Goal: Task Accomplishment & Management: Manage account settings

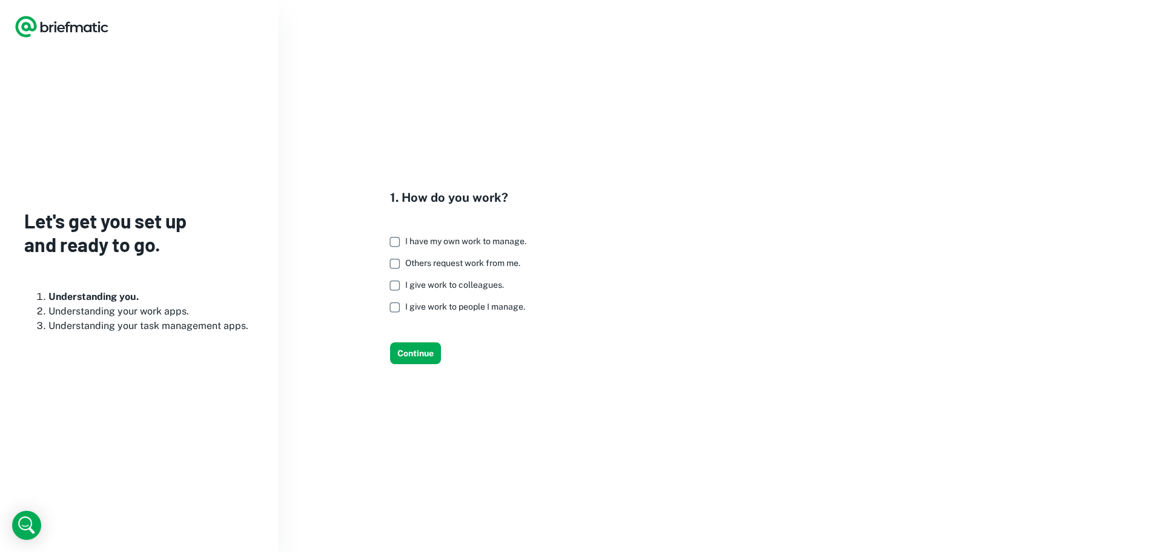
click at [418, 238] on span "I have my own work to manage." at bounding box center [465, 241] width 121 height 10
click at [413, 354] on button "Continue" at bounding box center [415, 353] width 51 height 22
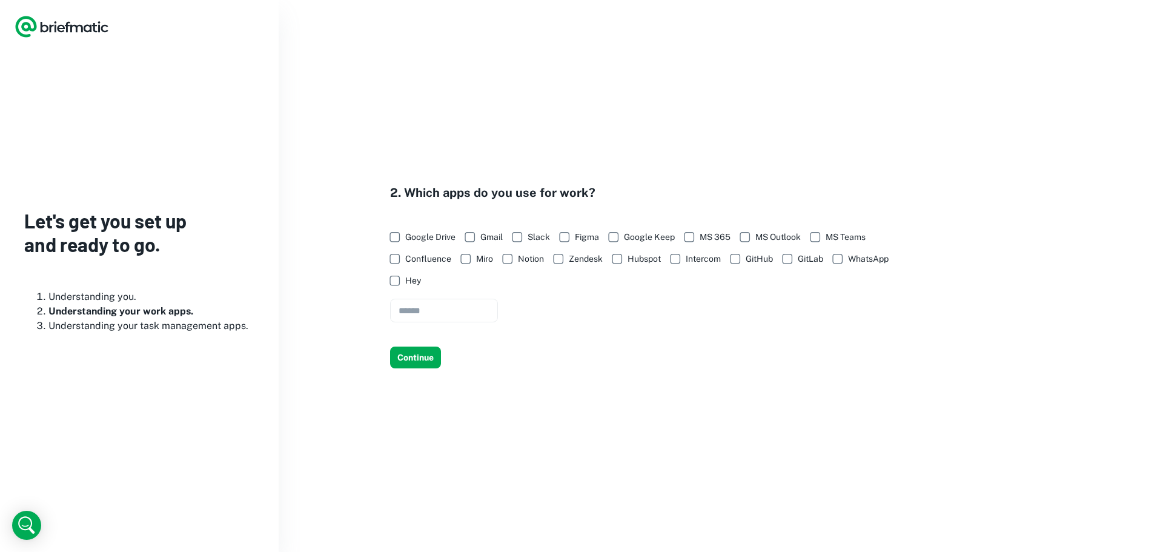
click at [411, 236] on span "Google Drive" at bounding box center [430, 236] width 50 height 13
click at [420, 362] on button "Continue" at bounding box center [415, 358] width 51 height 22
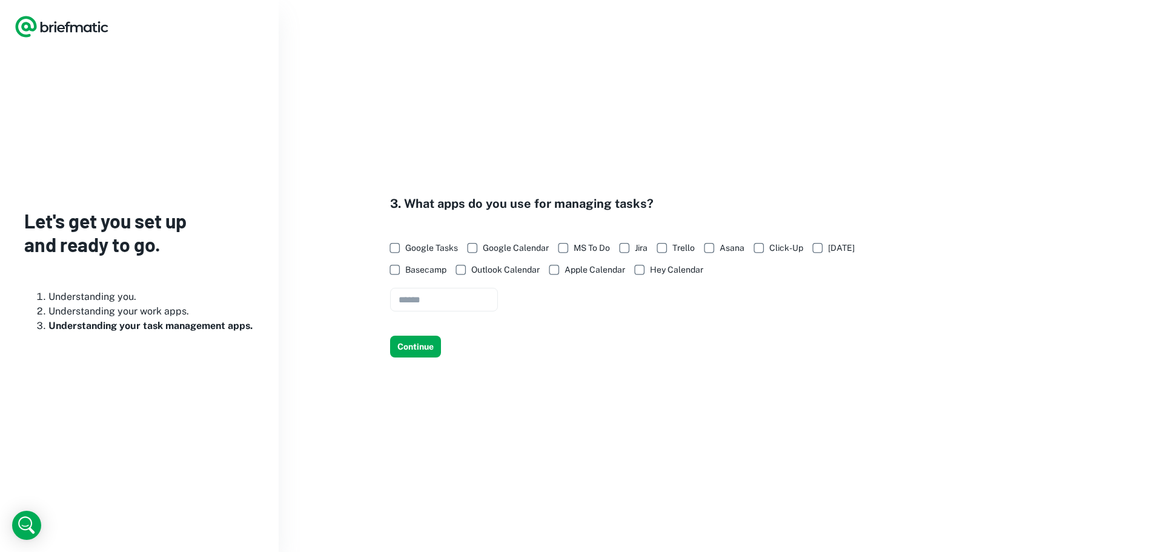
click at [411, 244] on span "Google Tasks" at bounding box center [431, 247] width 53 height 13
click at [417, 347] on button "Continue" at bounding box center [415, 347] width 51 height 22
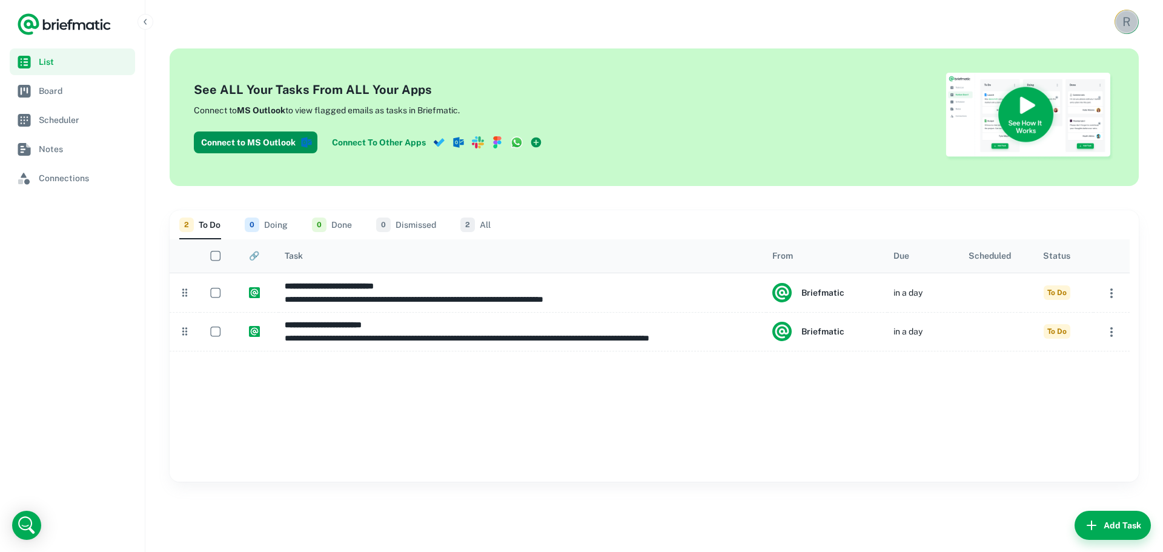
click at [1118, 20] on div "R" at bounding box center [1126, 22] width 21 height 21
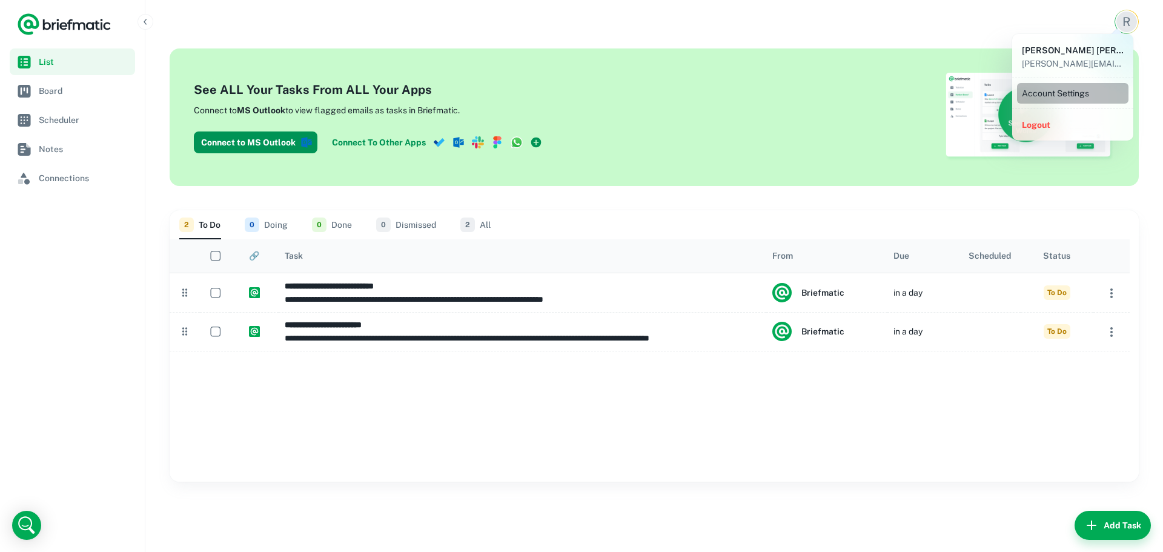
click at [1050, 98] on li "Account Settings" at bounding box center [1072, 93] width 111 height 21
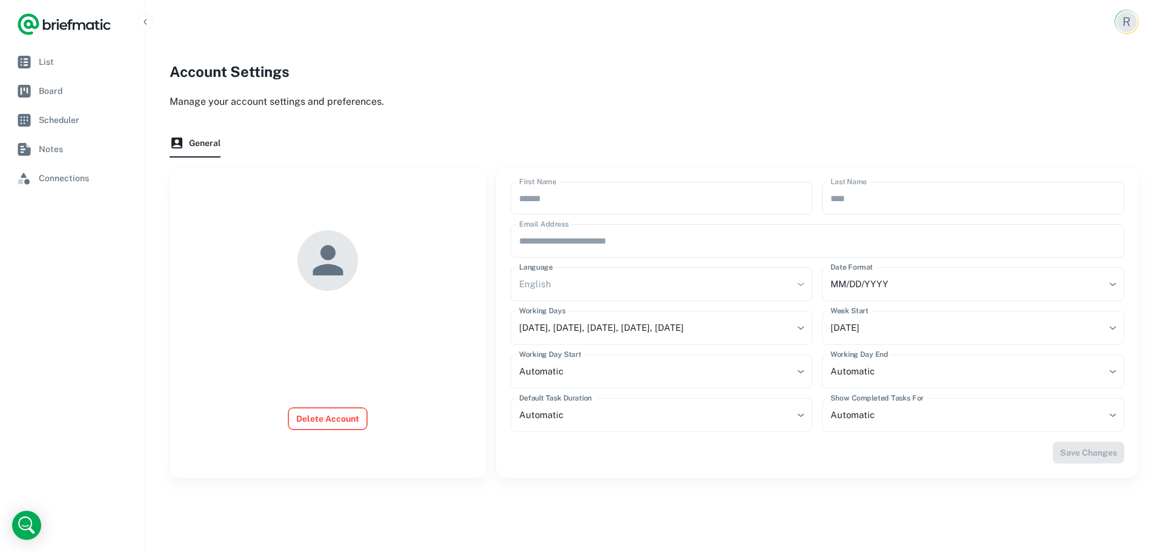
click at [347, 418] on button "Delete Account" at bounding box center [327, 419] width 79 height 22
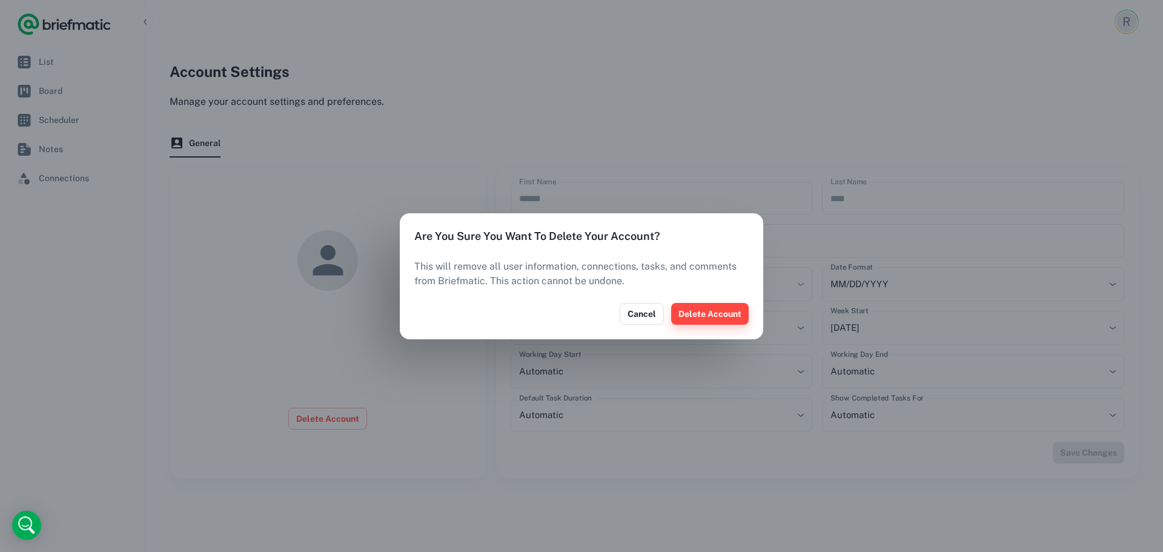
click at [736, 317] on button "Delete Account" at bounding box center [710, 314] width 78 height 22
